Goal: Transaction & Acquisition: Purchase product/service

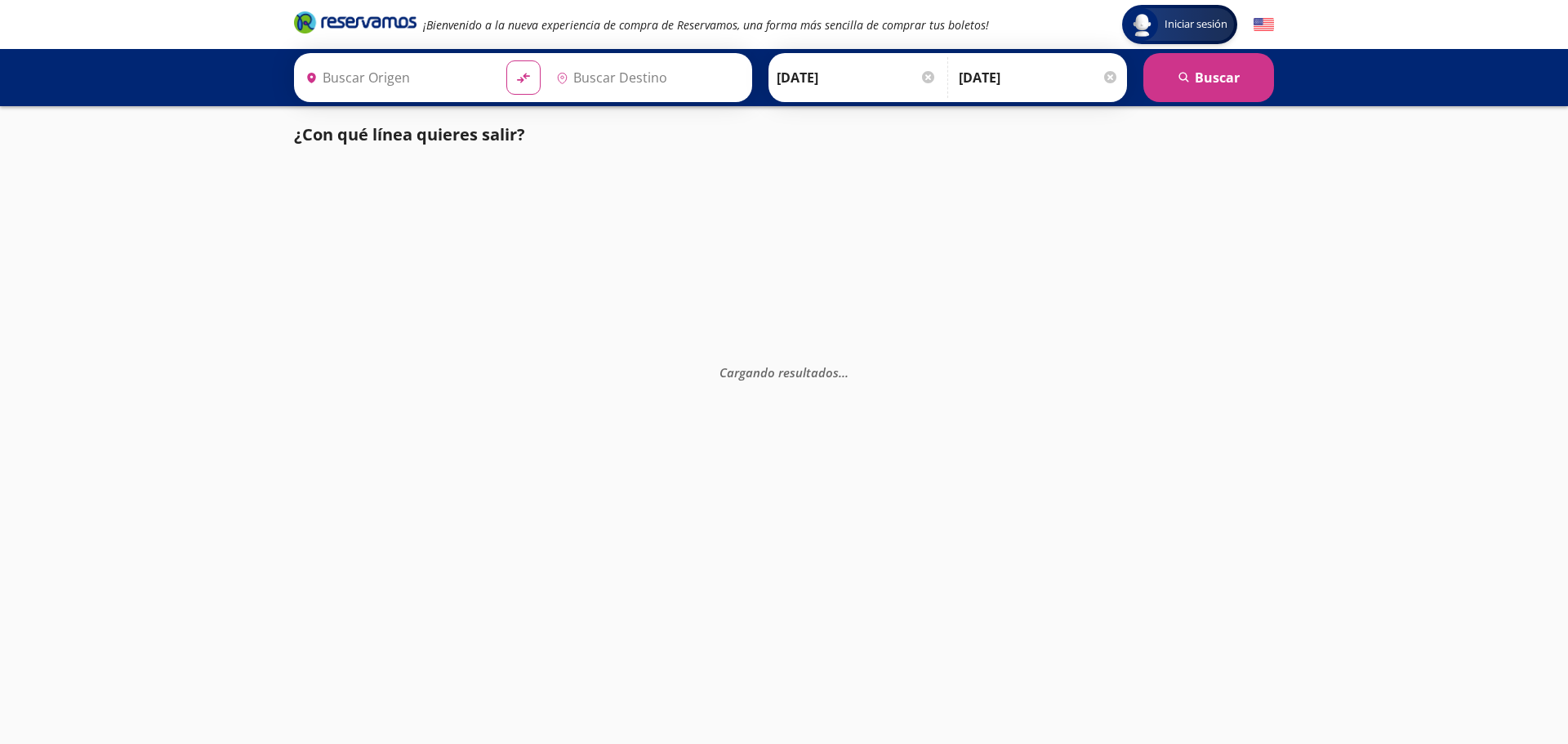
type input "Querétaro, Querétaro"
type input "[GEOGRAPHIC_DATA], [GEOGRAPHIC_DATA]"
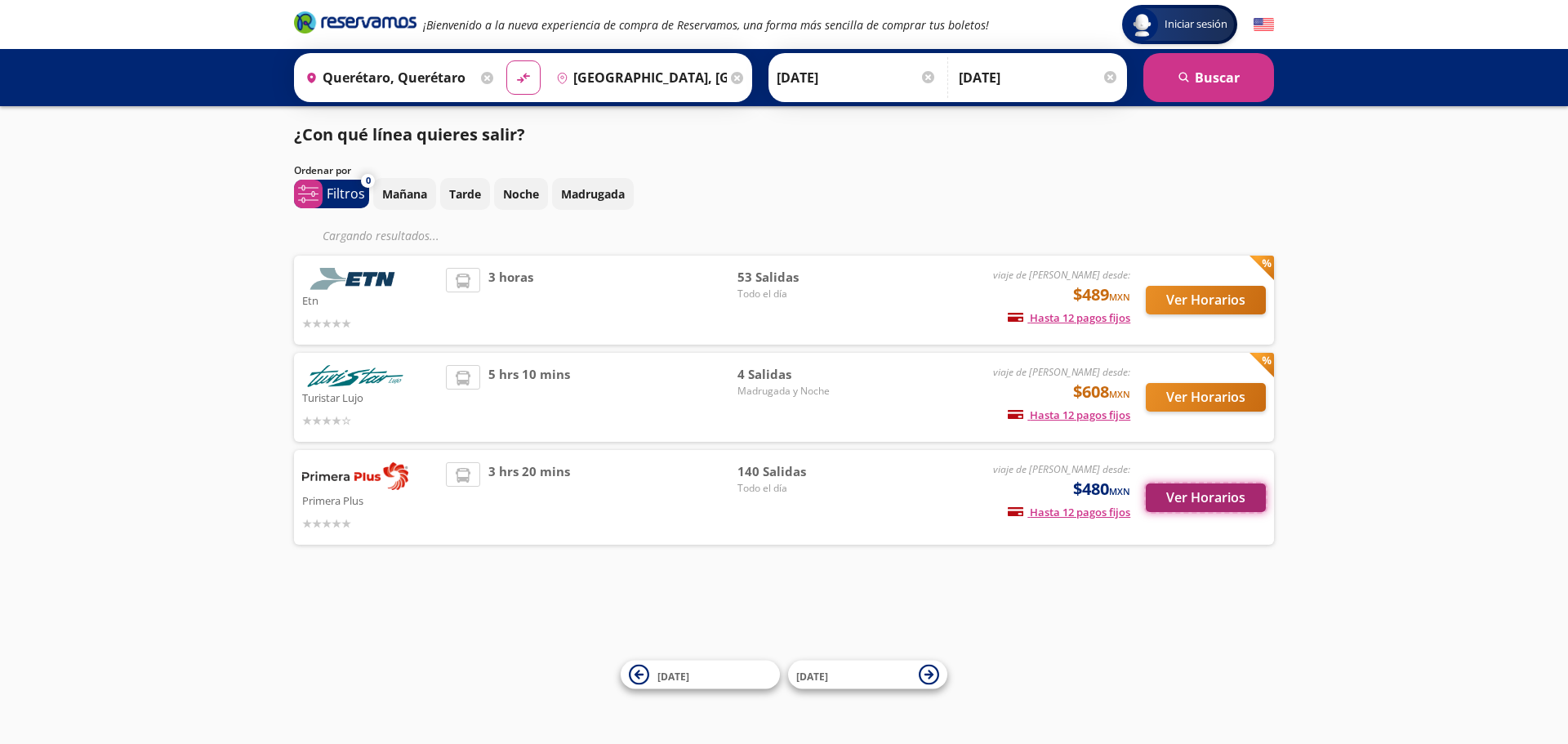
click at [1176, 496] on button "Ver Horarios" at bounding box center [1205, 497] width 120 height 29
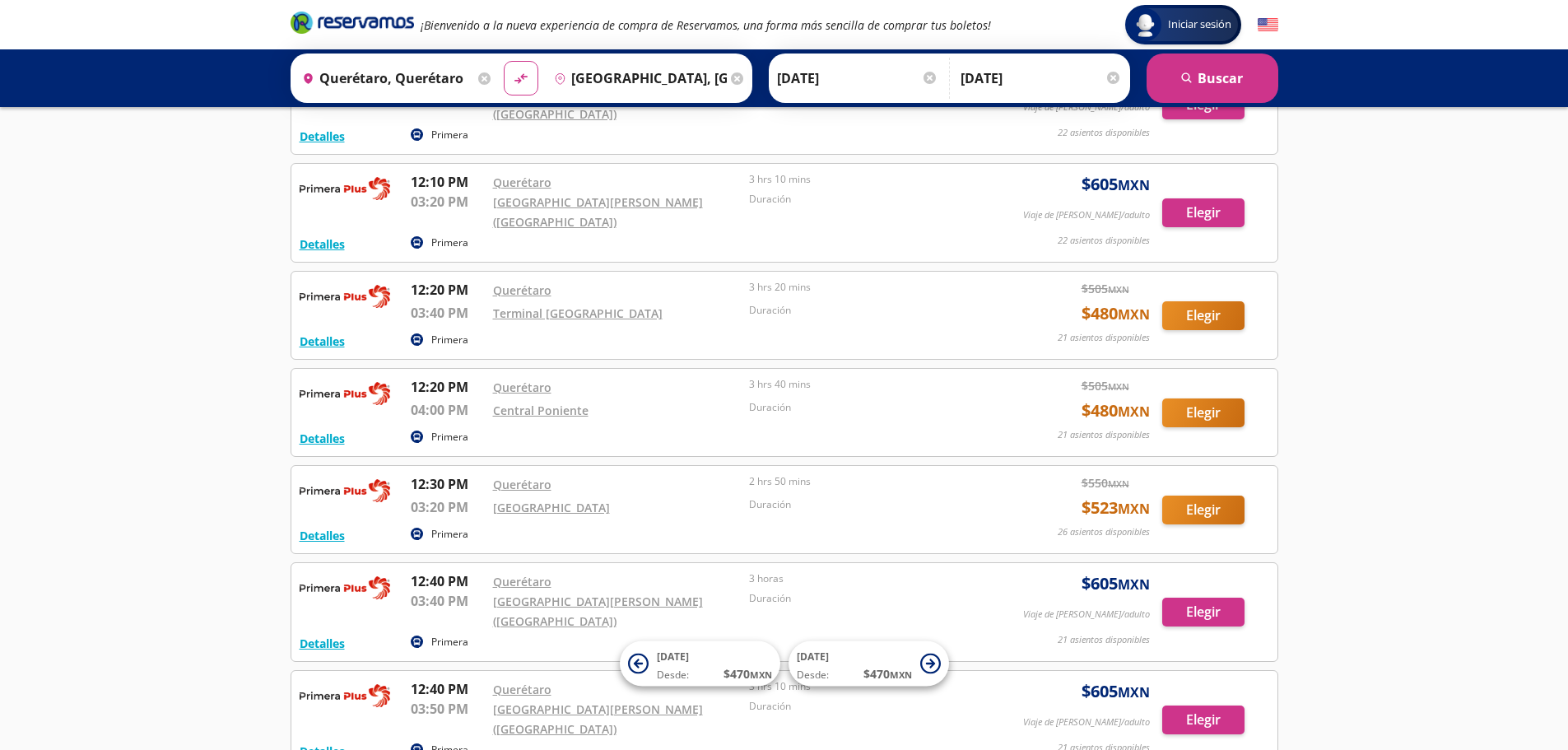
scroll to position [7508, 0]
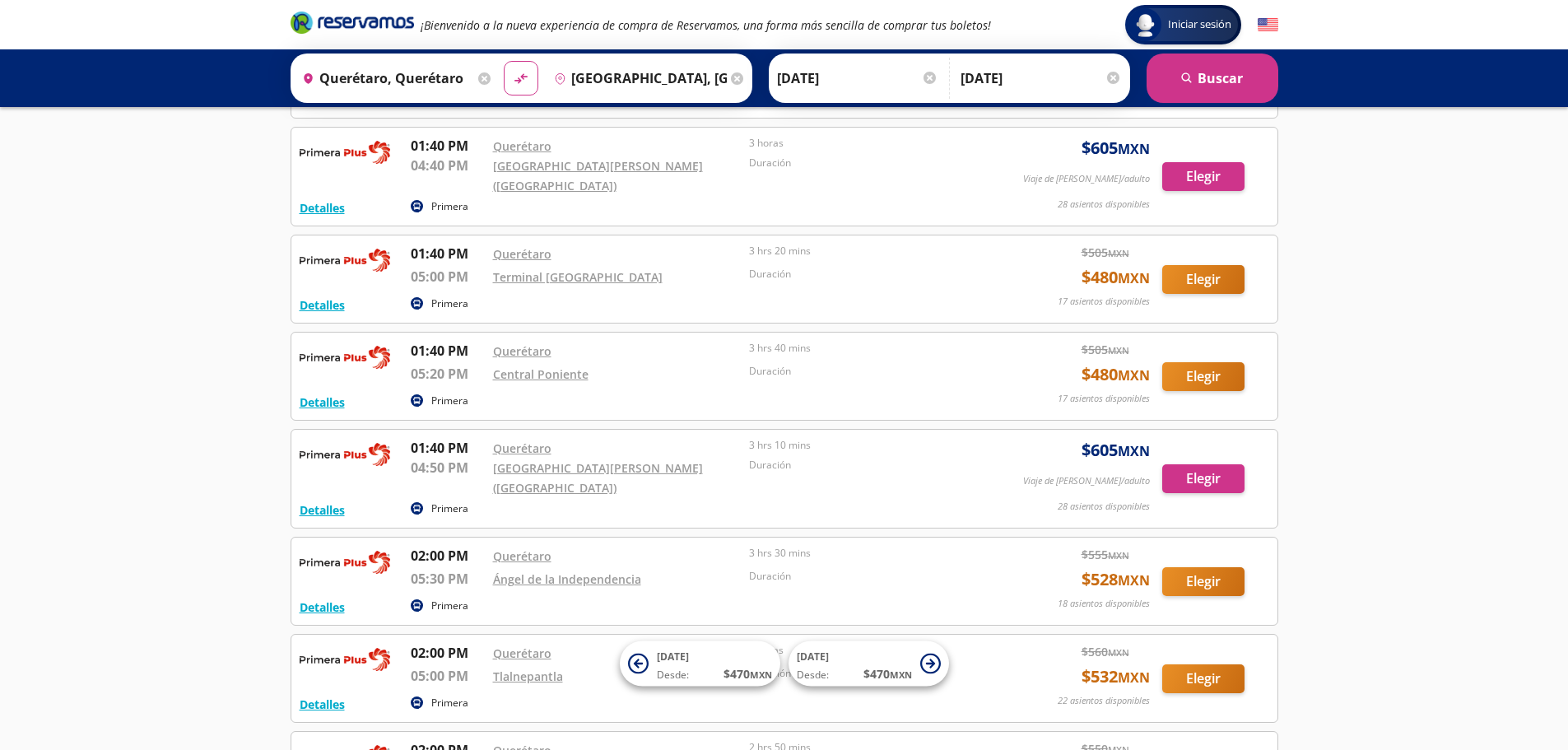
scroll to position [8743, 0]
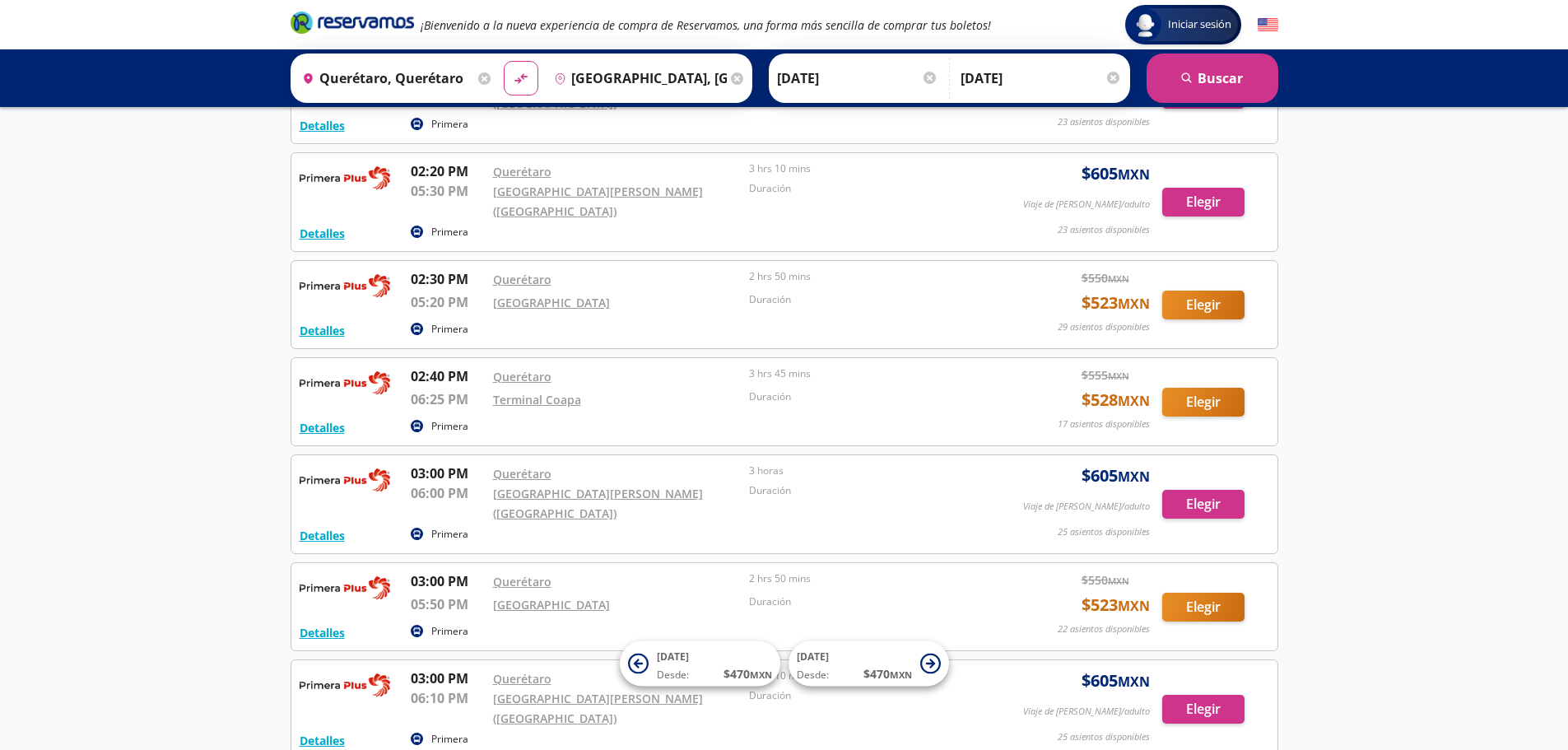
scroll to position [9483, 0]
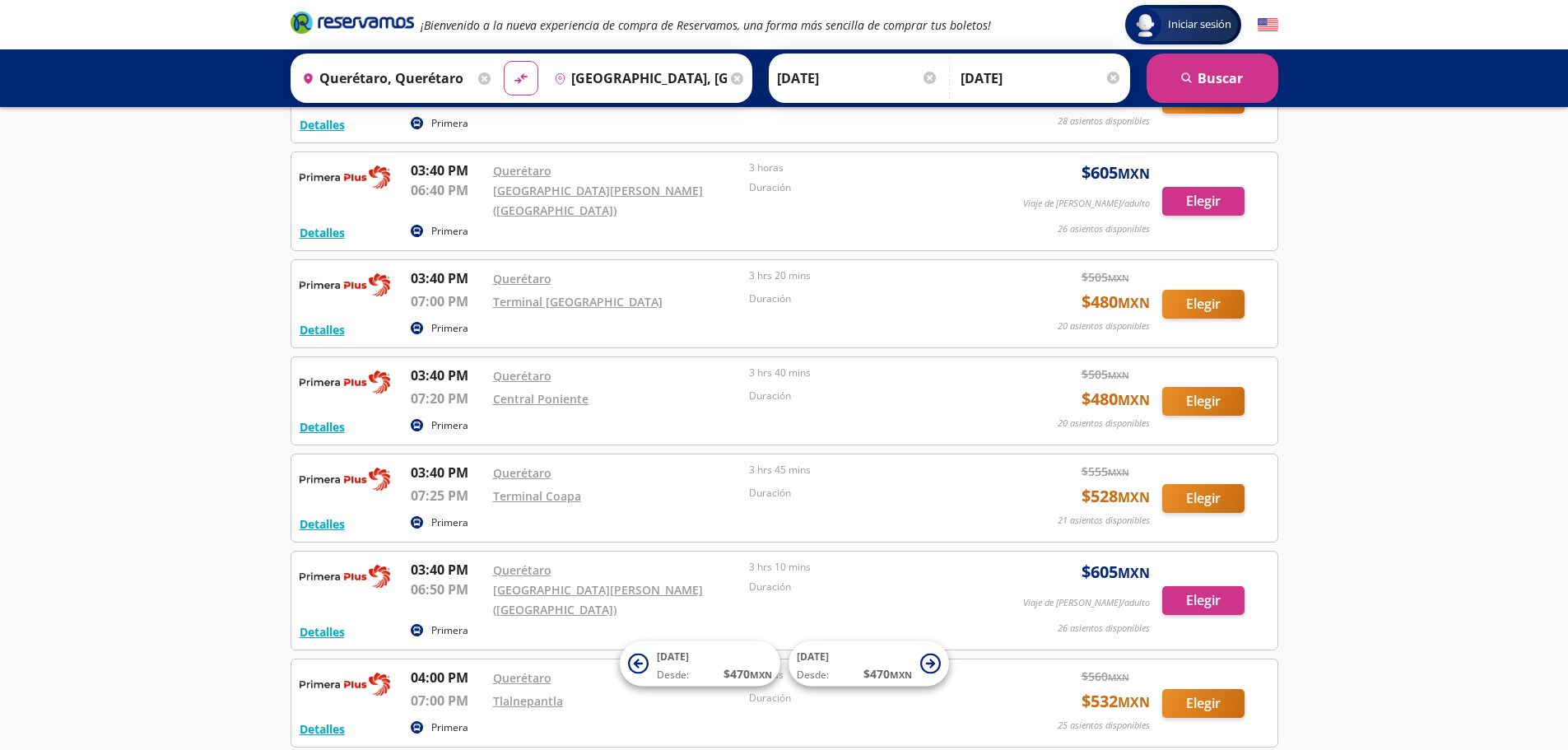
scroll to position [10224, 0]
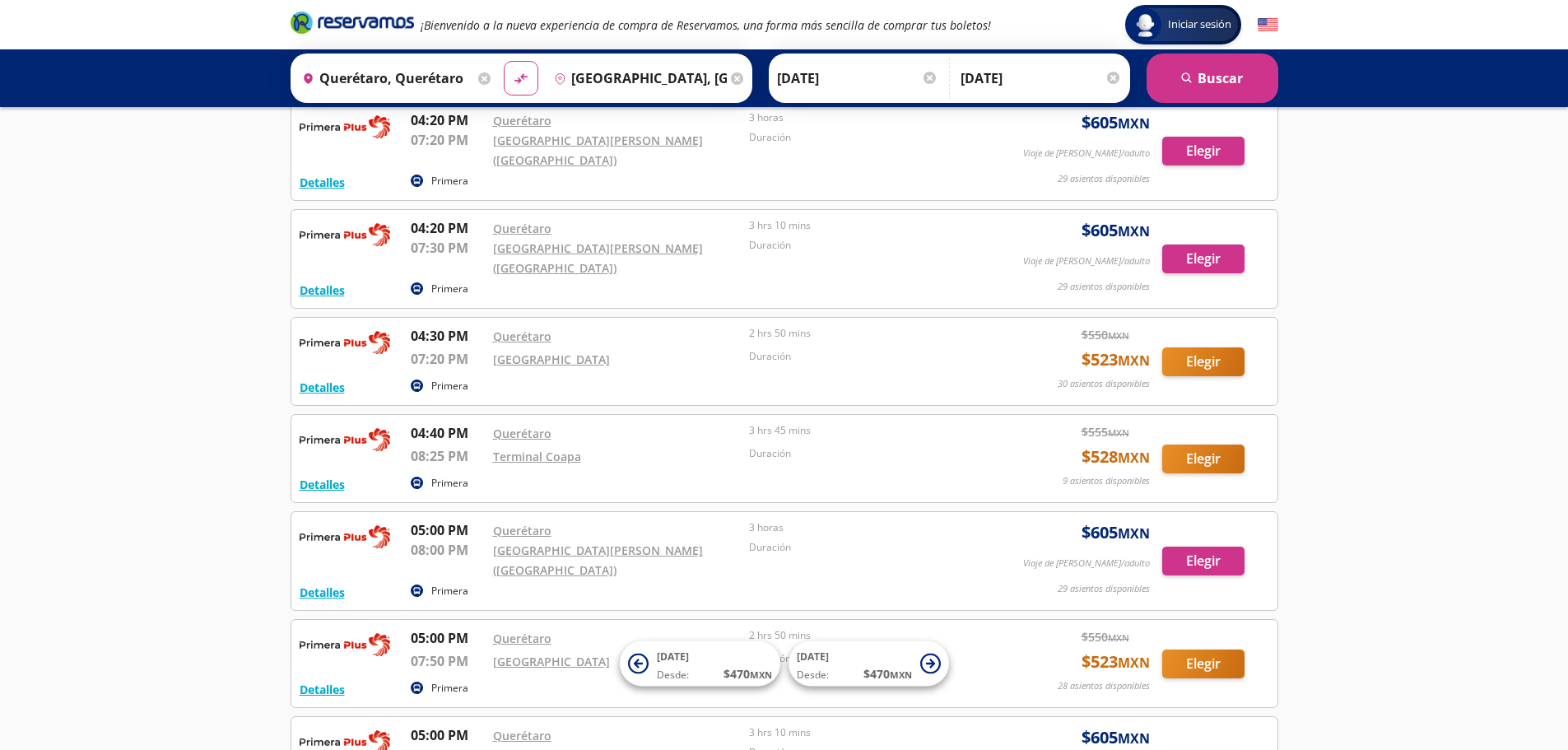
scroll to position [10882, 0]
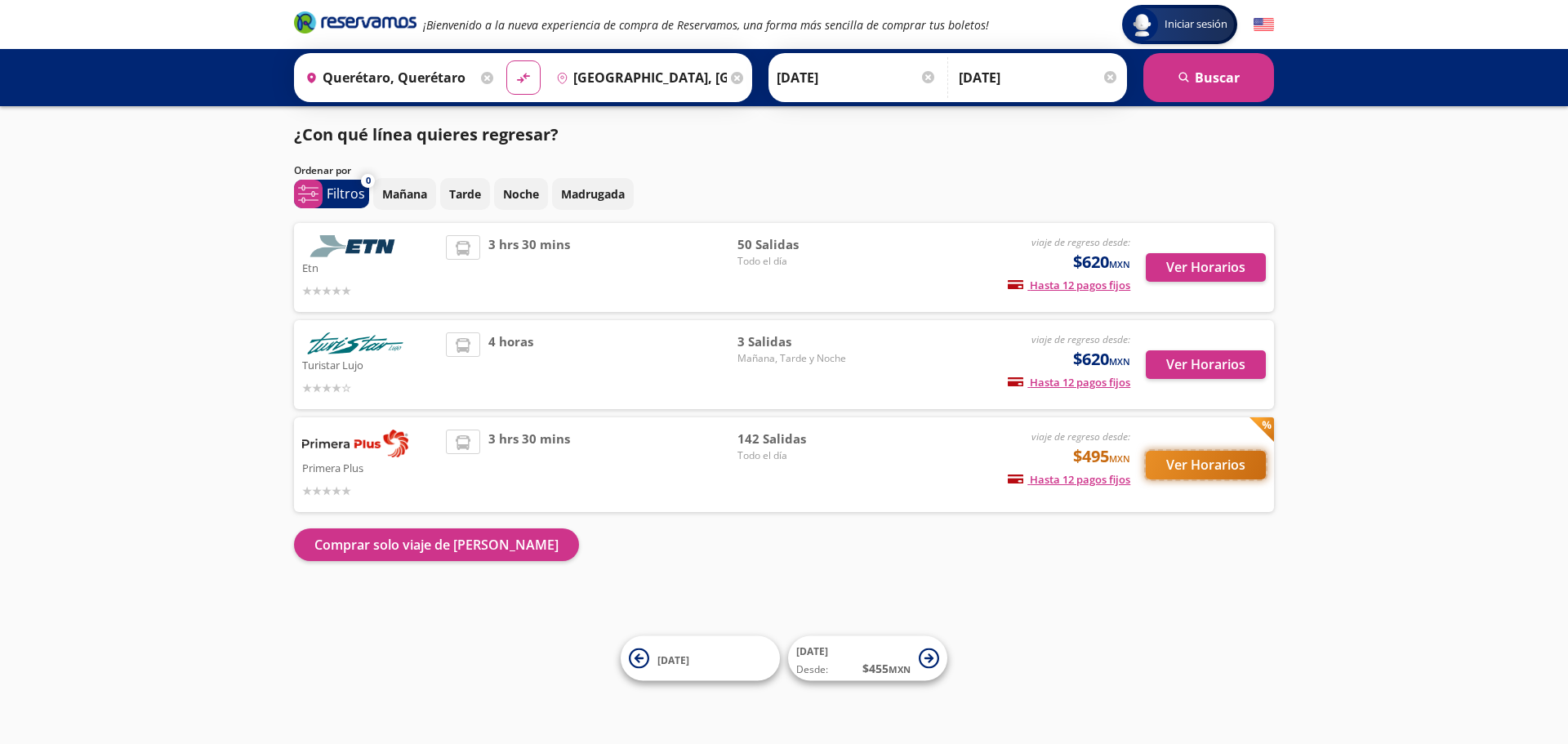
click at [1208, 467] on button "Ver Horarios" at bounding box center [1205, 465] width 120 height 29
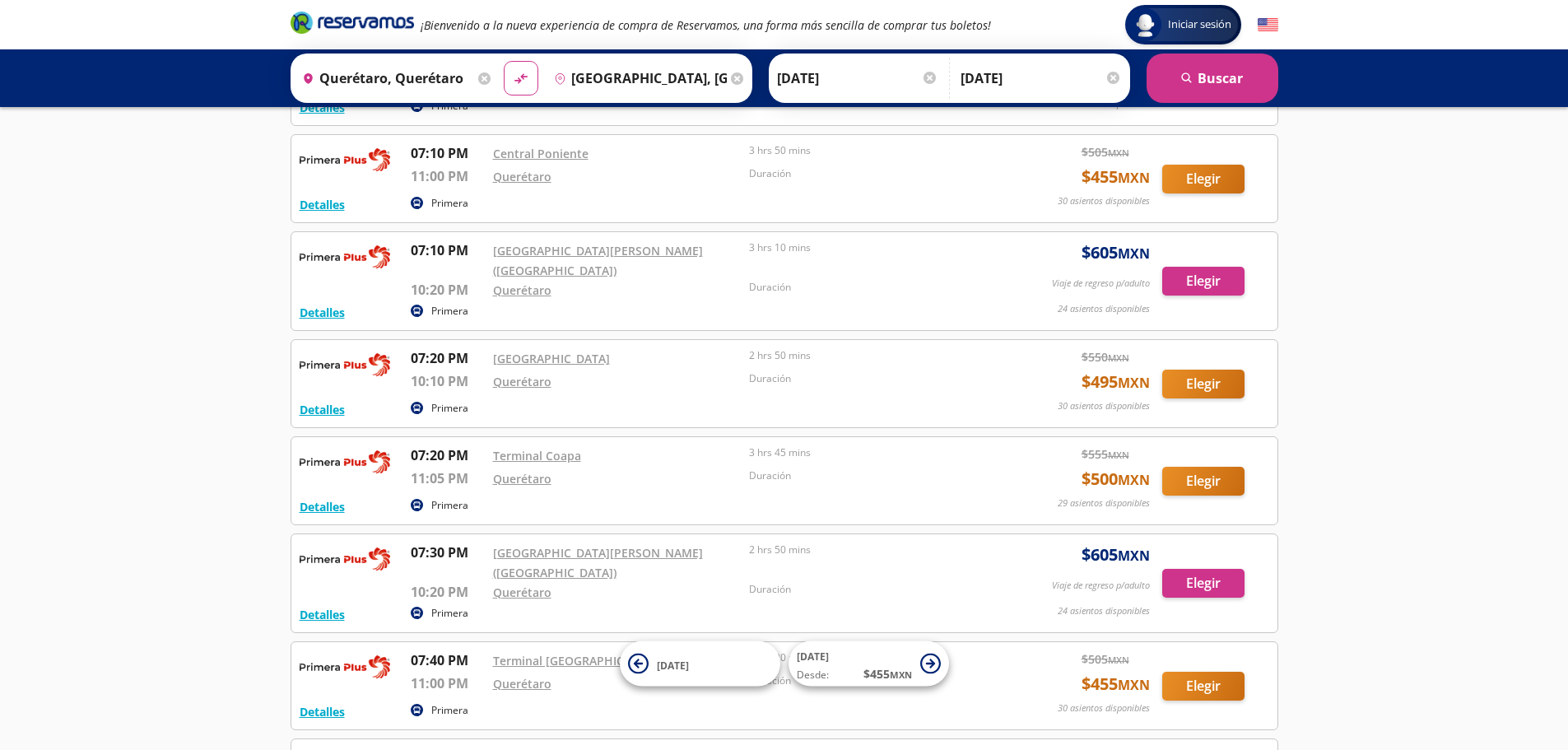
scroll to position [12197, 0]
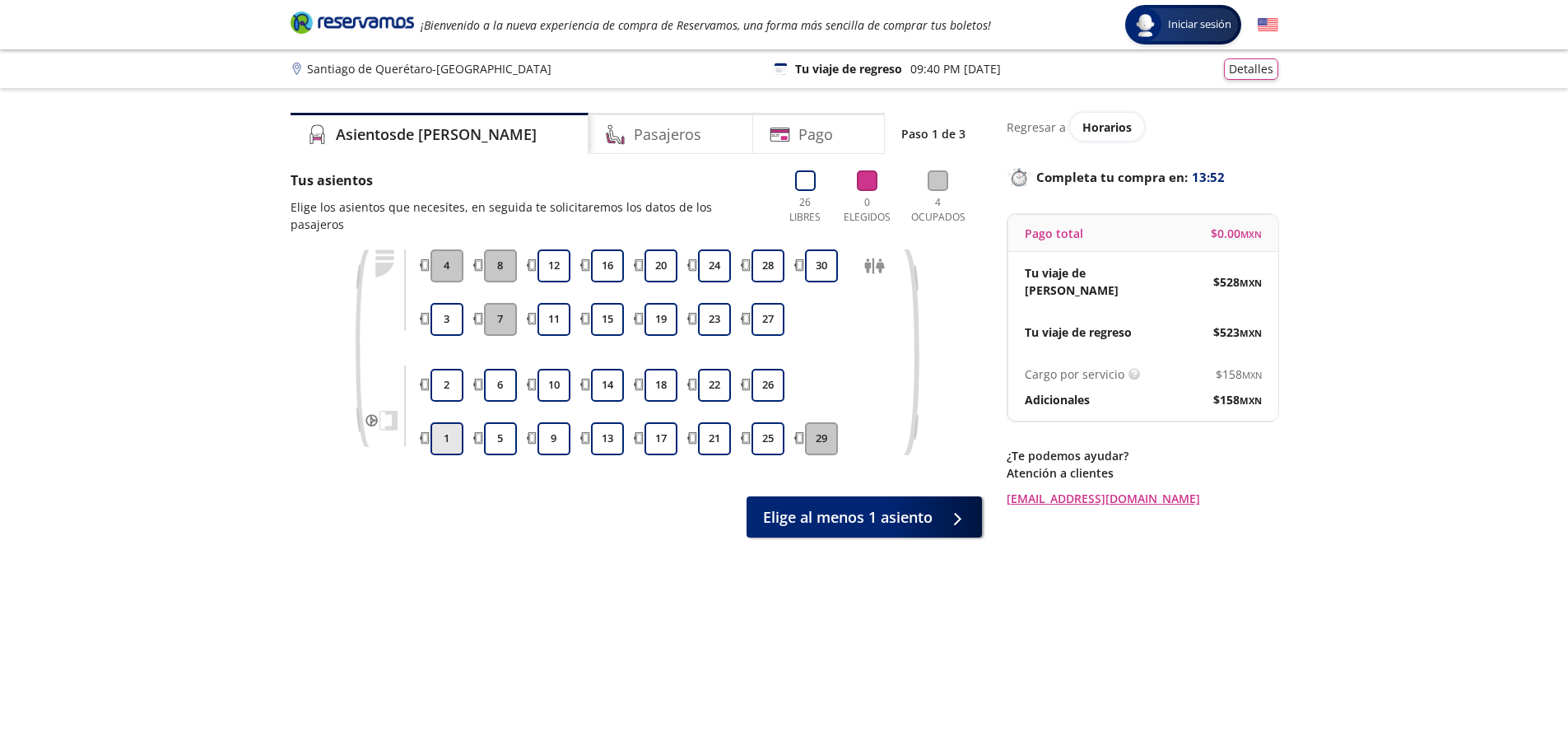
click at [453, 422] on button "1" at bounding box center [447, 438] width 33 height 33
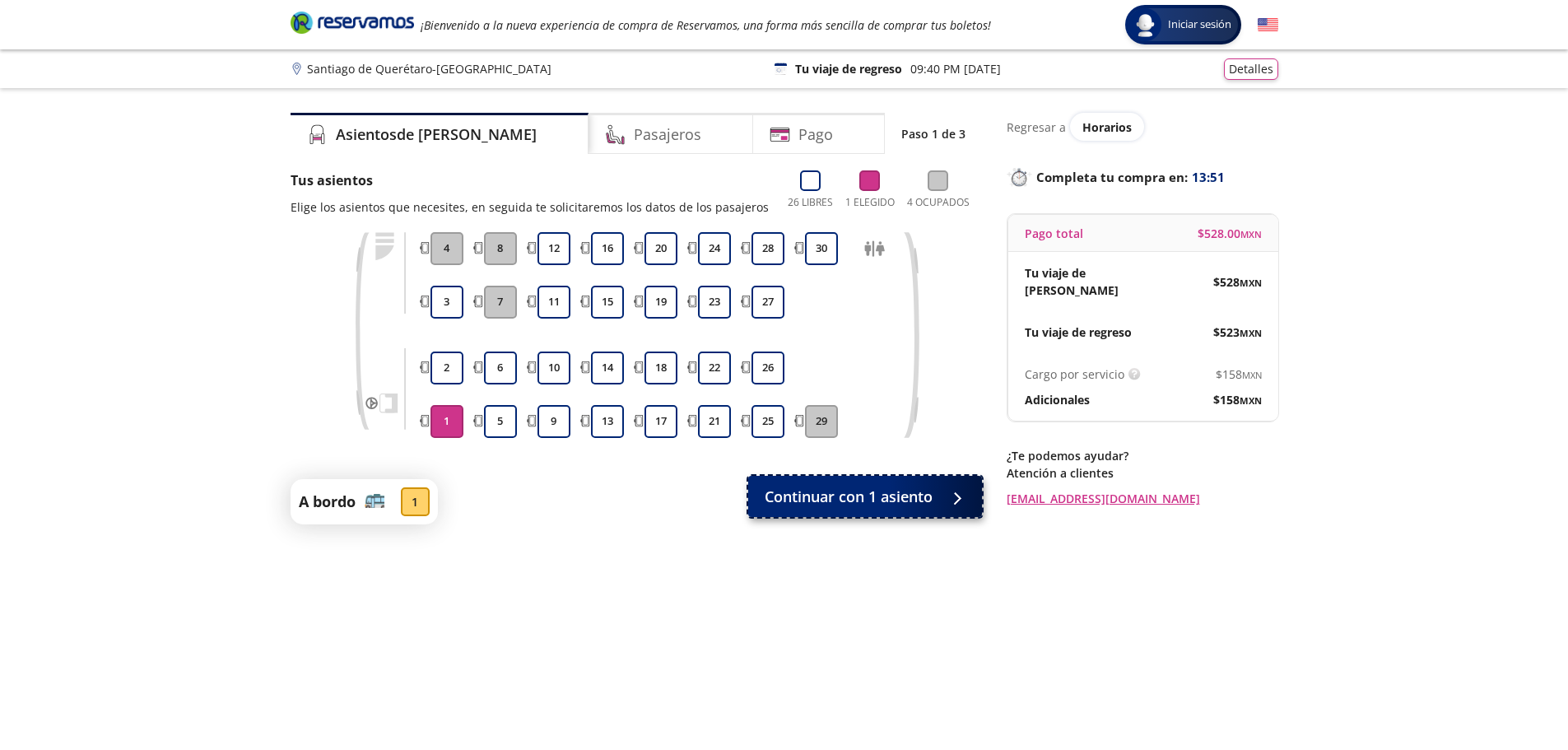
click at [934, 495] on button "Continuar con 1 asiento" at bounding box center [865, 496] width 234 height 42
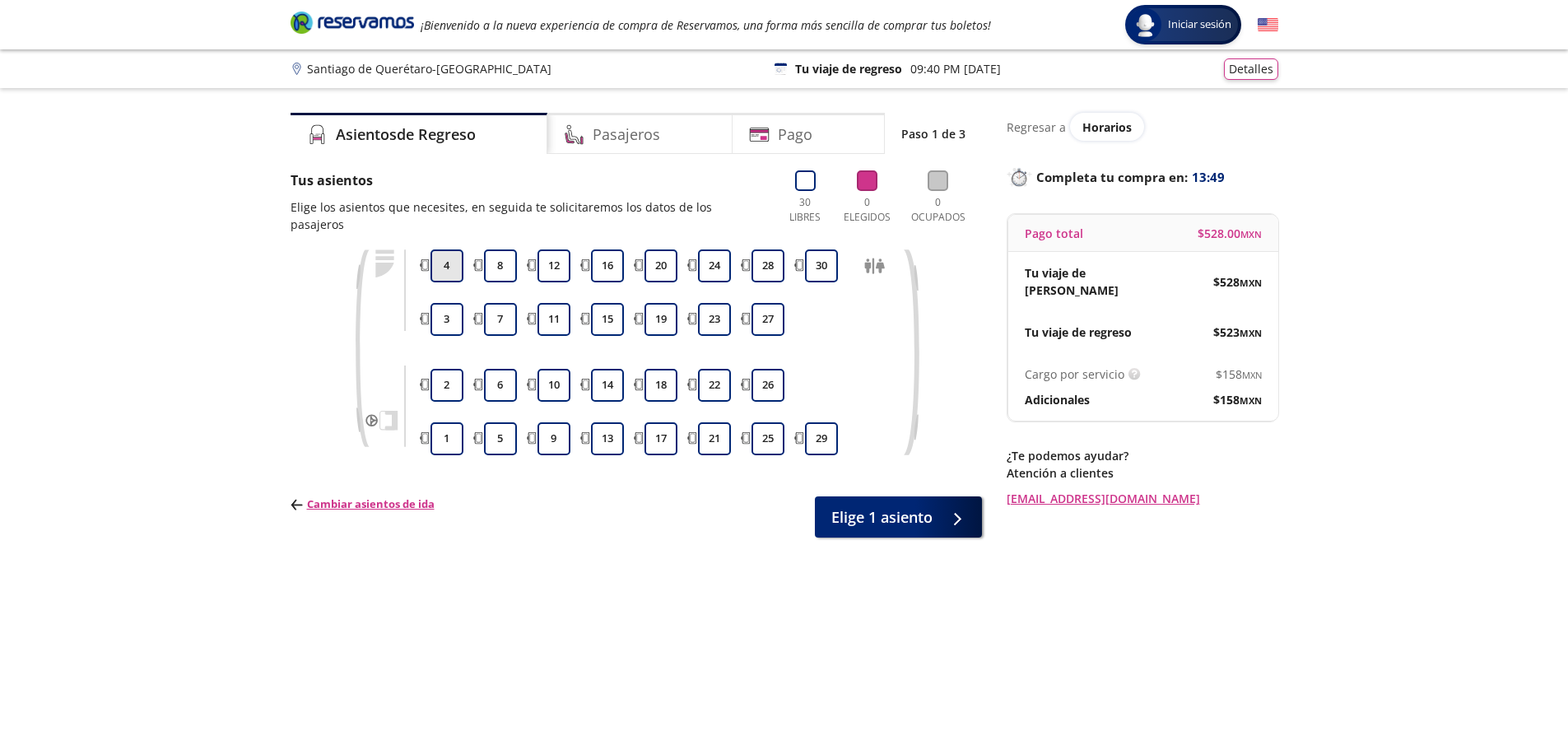
drag, startPoint x: 445, startPoint y: 250, endPoint x: 438, endPoint y: 256, distance: 9.2
click at [443, 251] on button "4" at bounding box center [447, 266] width 33 height 33
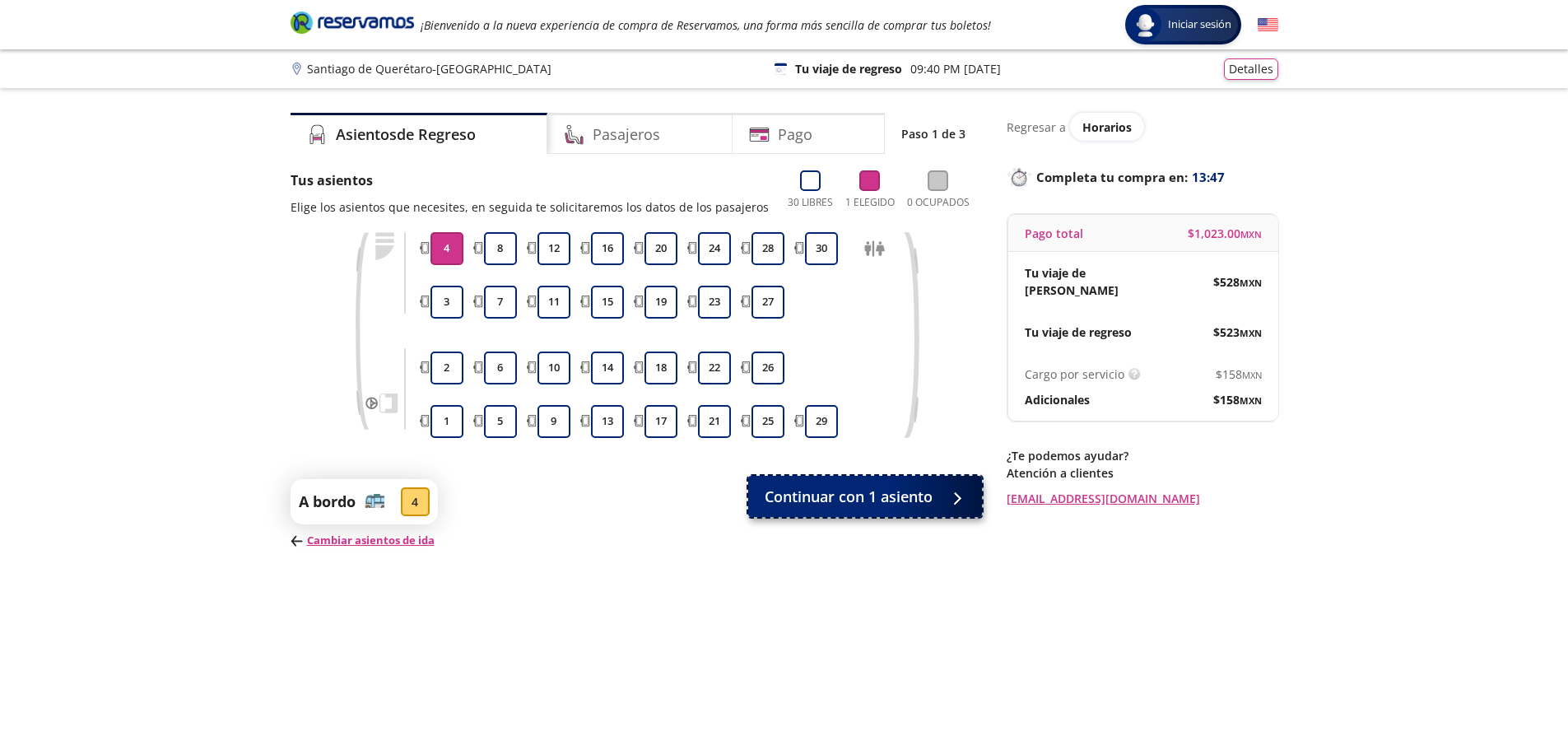
click at [882, 495] on span "Continuar con 1 asiento" at bounding box center [848, 496] width 167 height 22
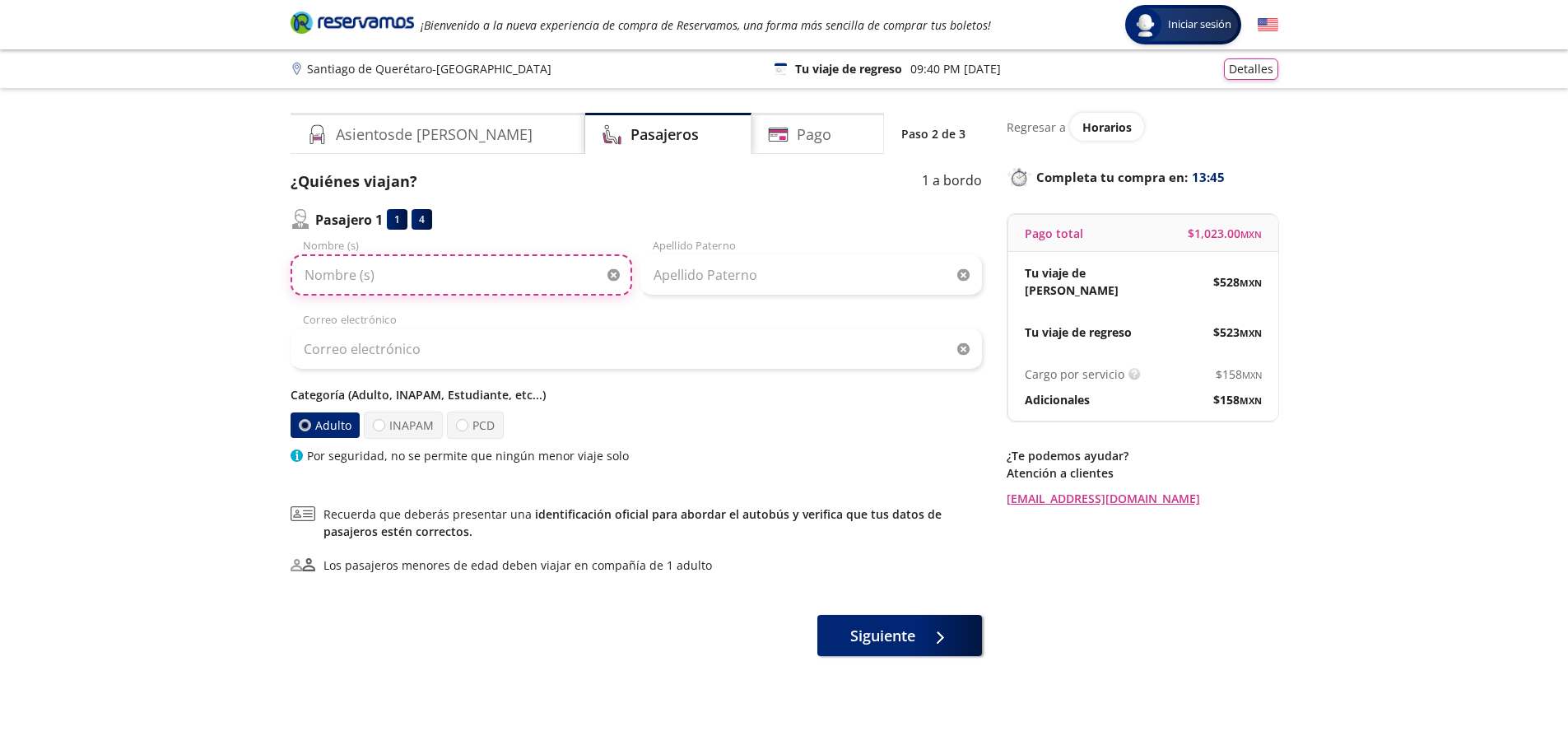
click at [419, 283] on input "Nombre (s)" at bounding box center [461, 275] width 342 height 42
type input "[PERSON_NAME]"
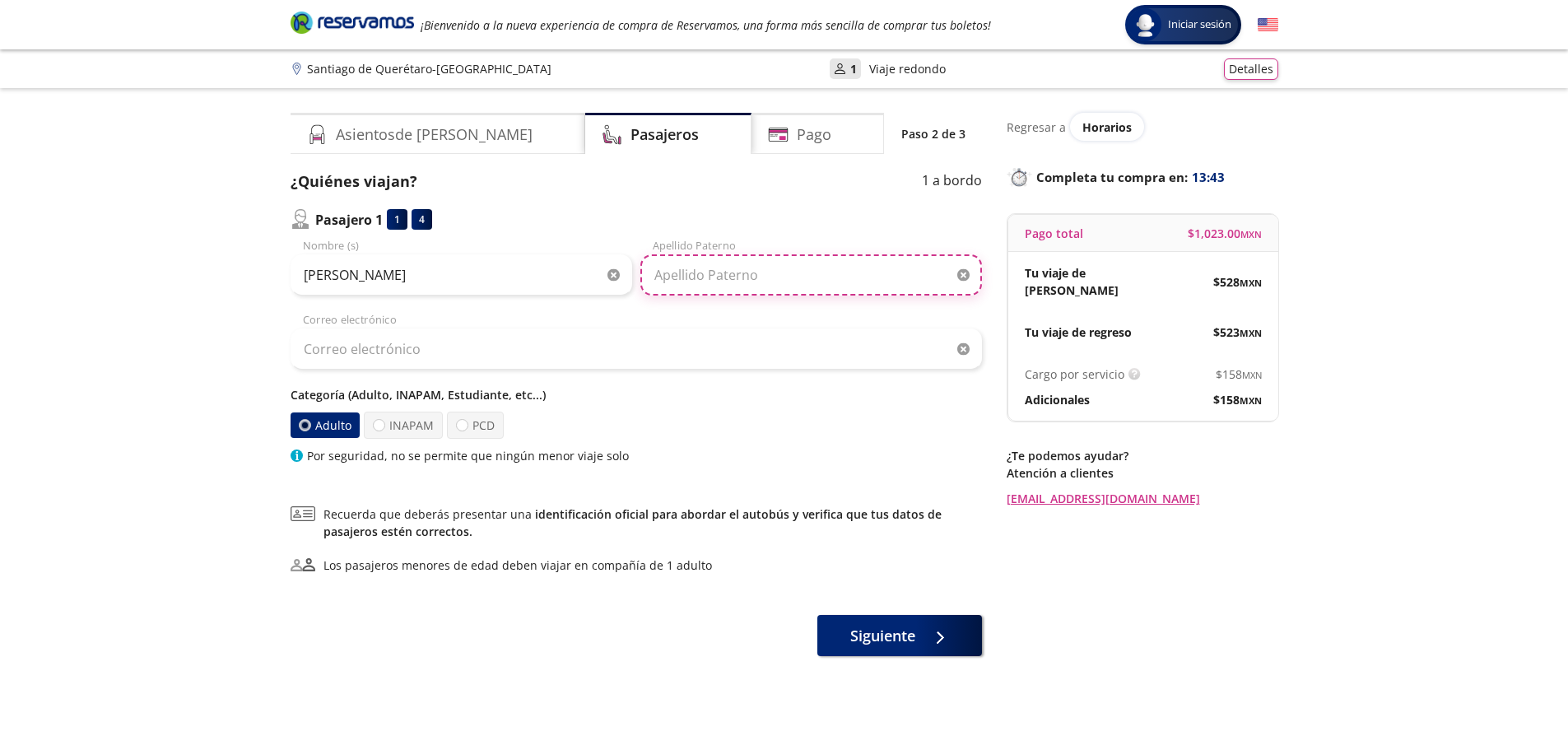
type input "[PERSON_NAME]"
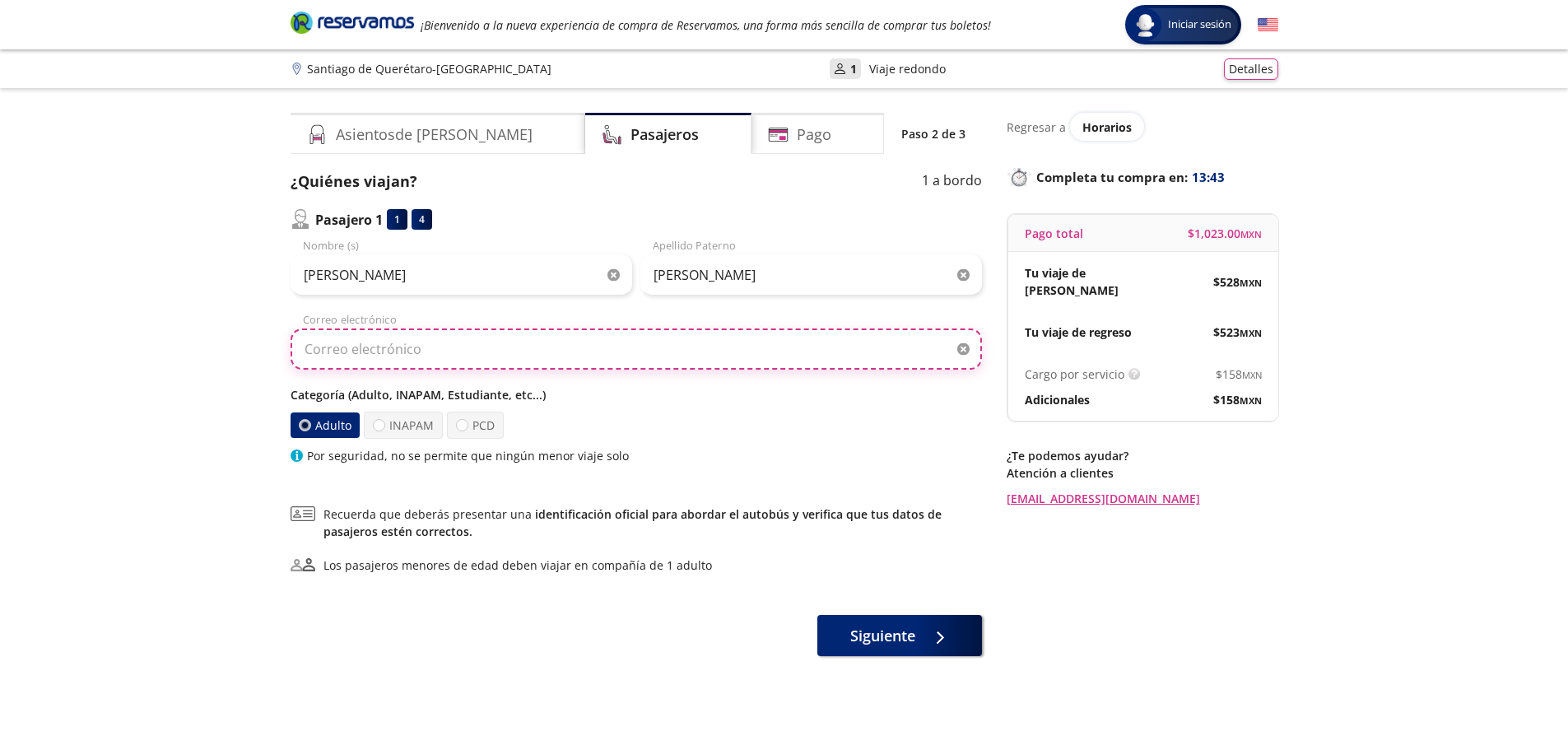
type input "[EMAIL_ADDRESS][DOMAIN_NAME]"
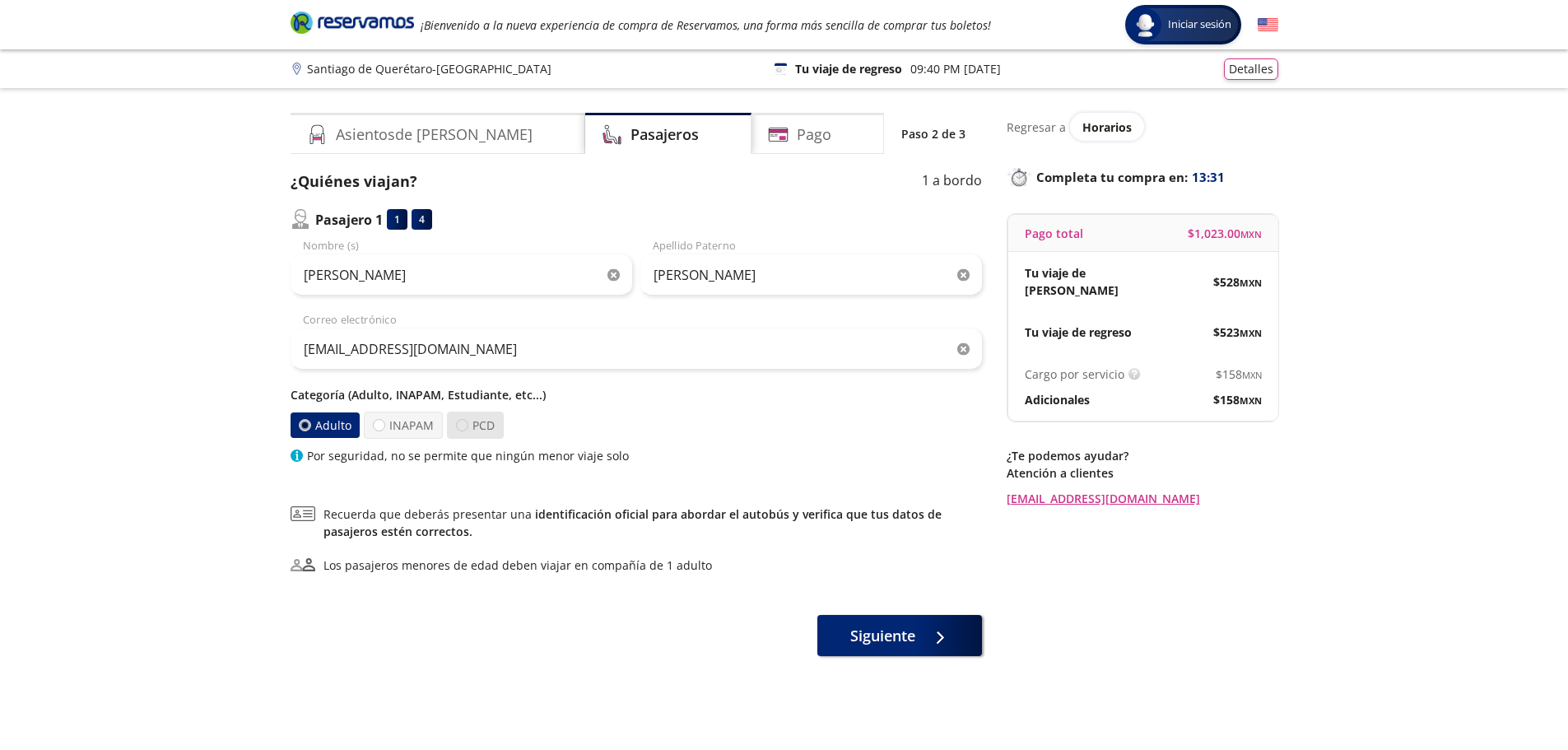
click at [460, 427] on div at bounding box center [462, 425] width 13 height 13
click at [460, 427] on input "PCD" at bounding box center [462, 425] width 11 height 11
radio input "true"
click at [305, 426] on div at bounding box center [305, 426] width 14 height 14
click at [305, 426] on input "Adulto" at bounding box center [305, 425] width 11 height 11
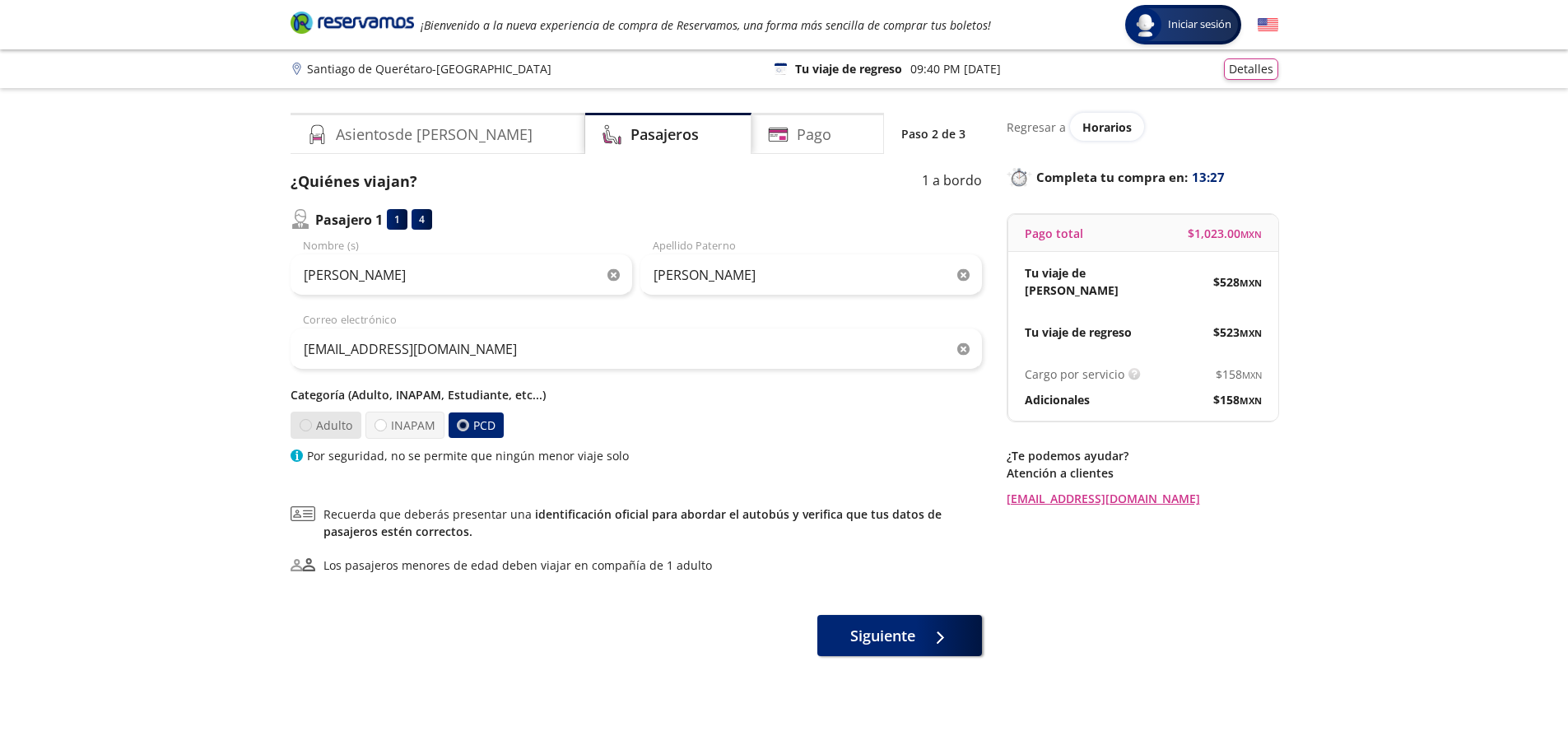
radio input "true"
radio input "false"
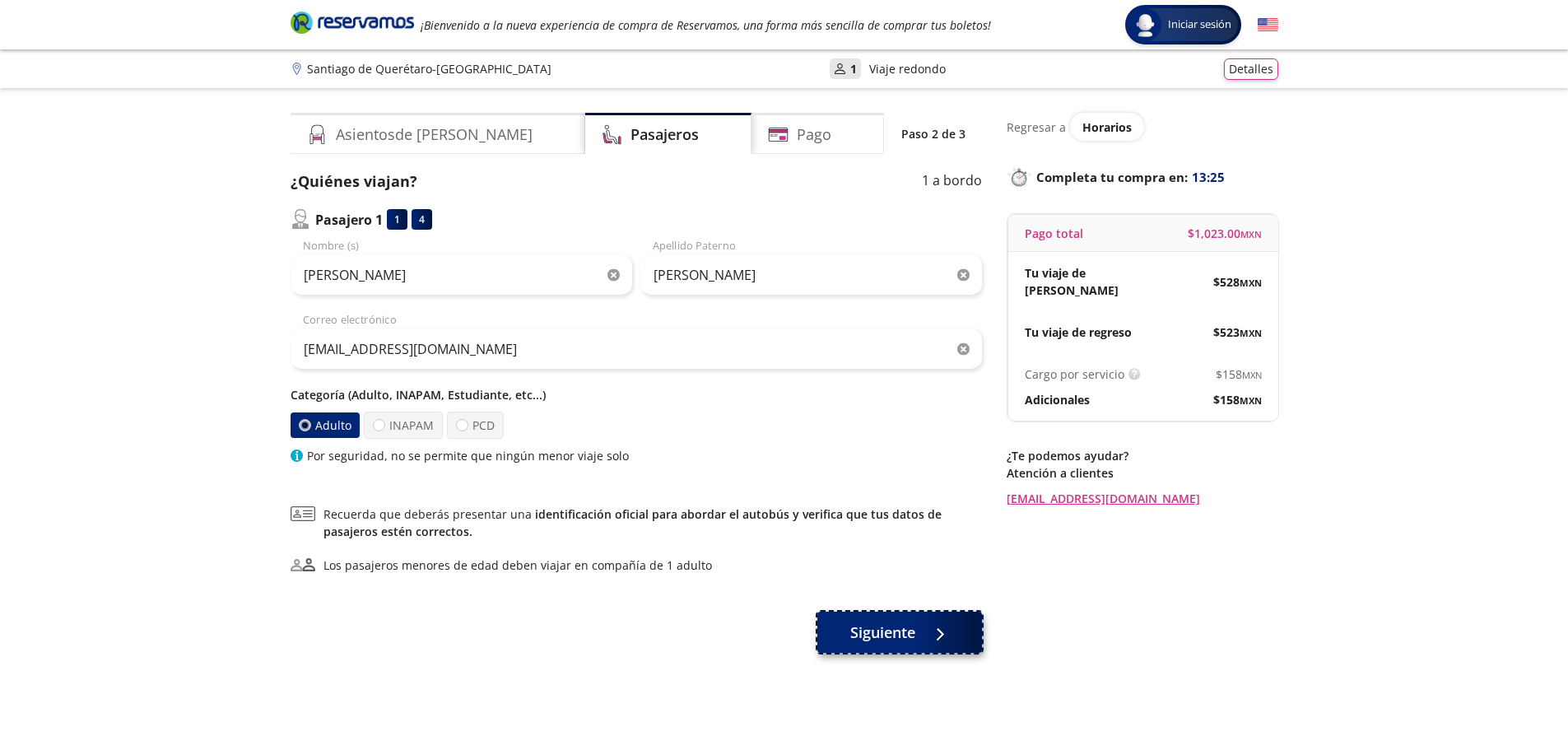
click at [890, 636] on span "Siguiente" at bounding box center [882, 632] width 65 height 22
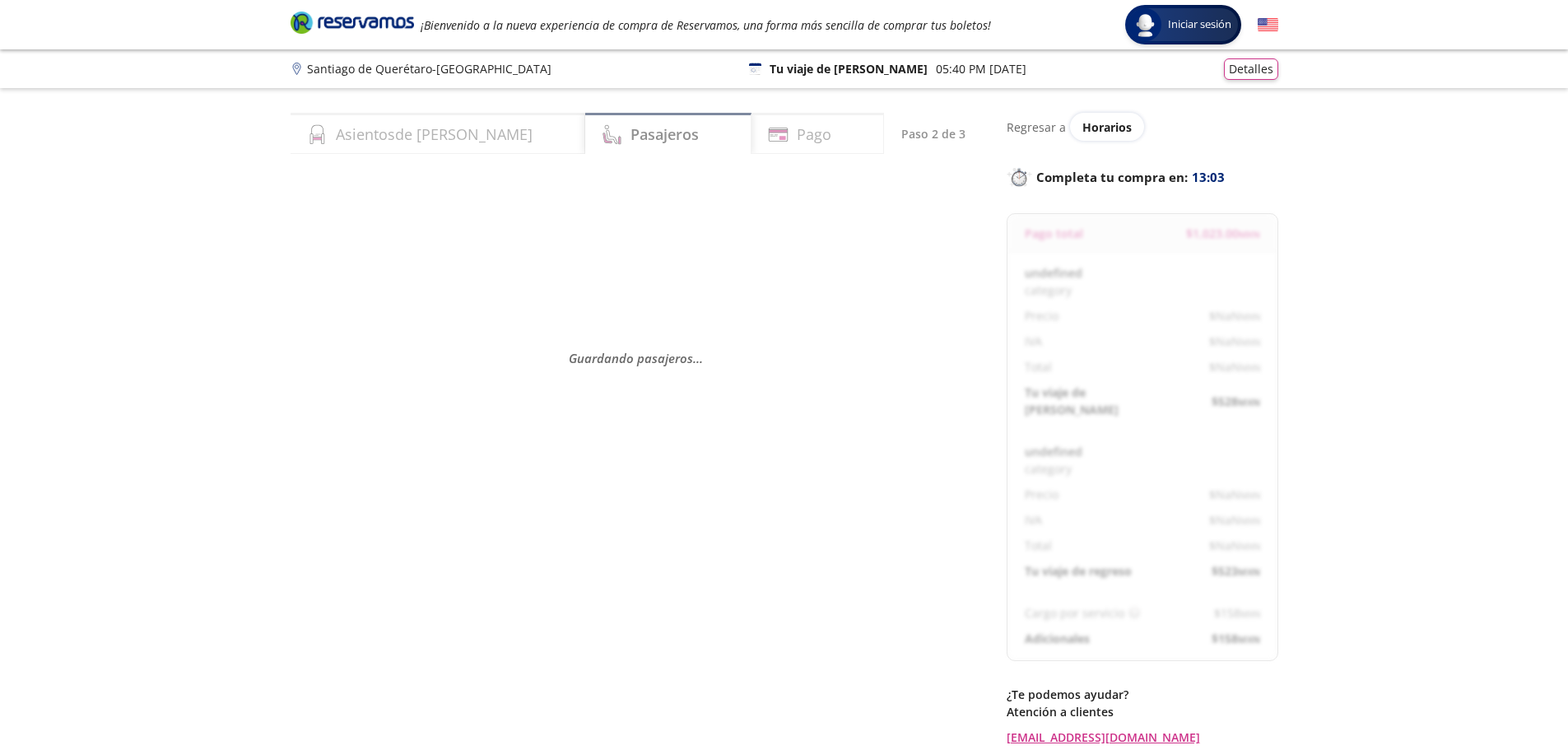
select select "MX"
